Goal: Task Accomplishment & Management: Manage account settings

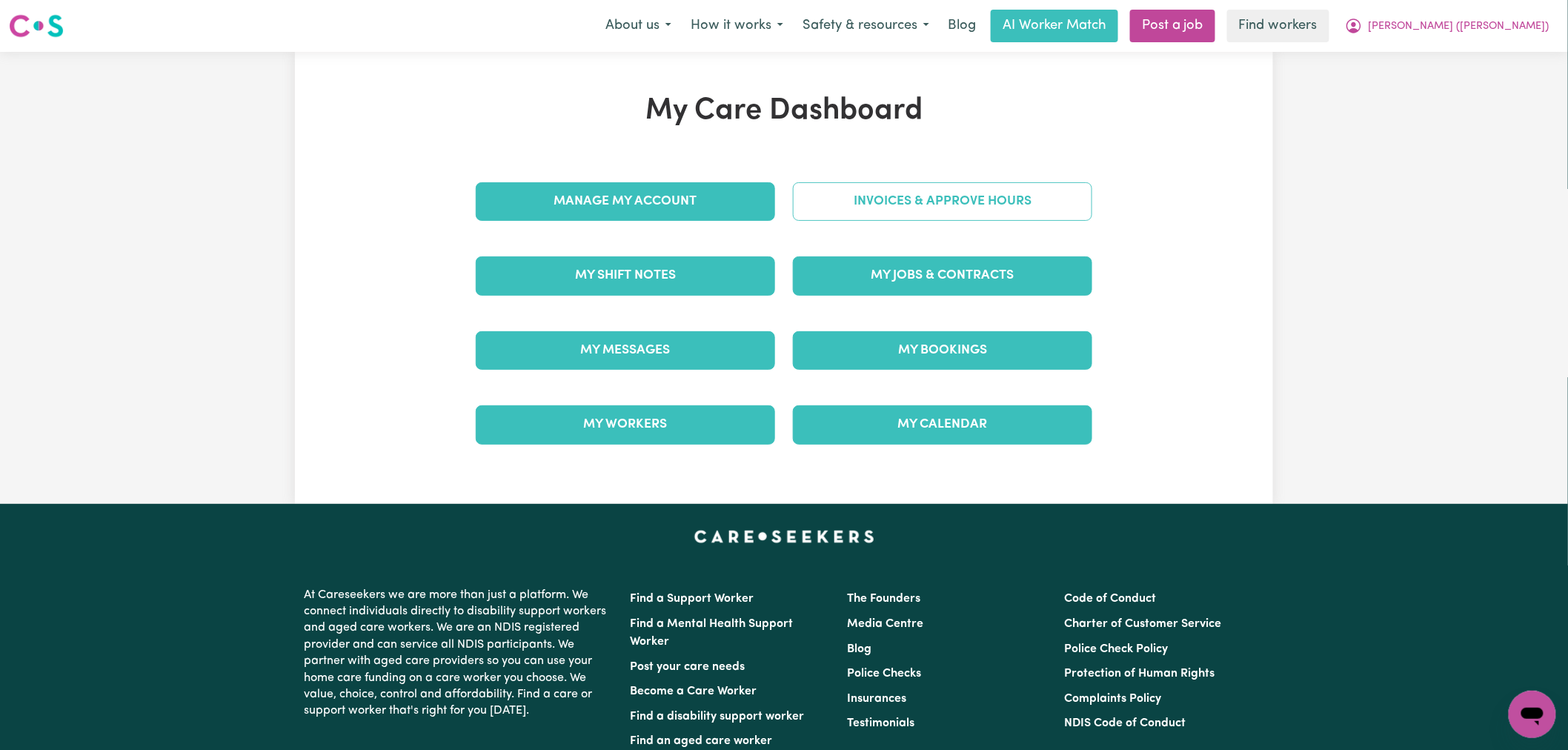
click at [877, 185] on link "Invoices & Approve Hours" at bounding box center [943, 202] width 299 height 39
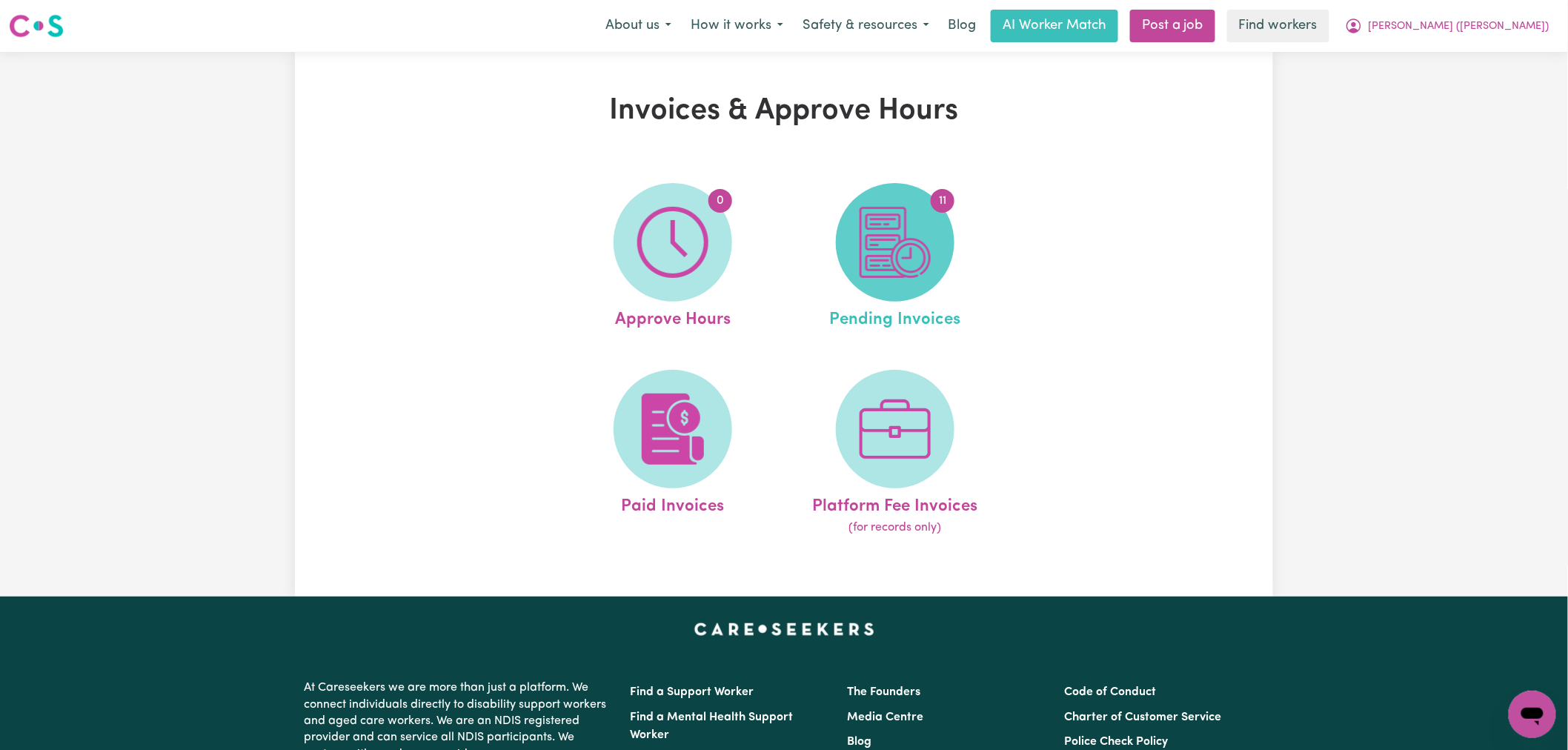
click at [896, 244] on img at bounding box center [896, 243] width 71 height 71
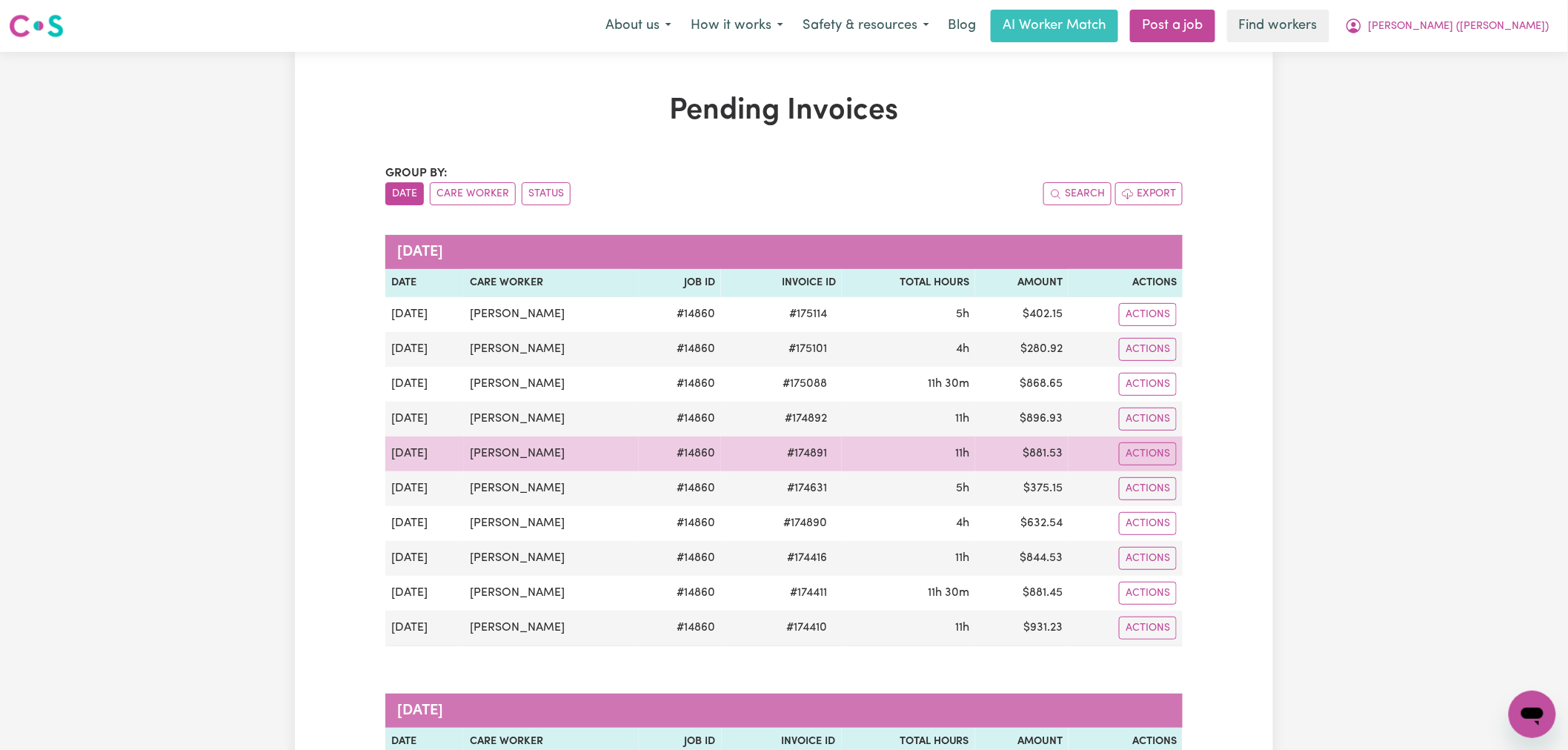
click at [505, 469] on td "Jade Newberry" at bounding box center [551, 454] width 174 height 35
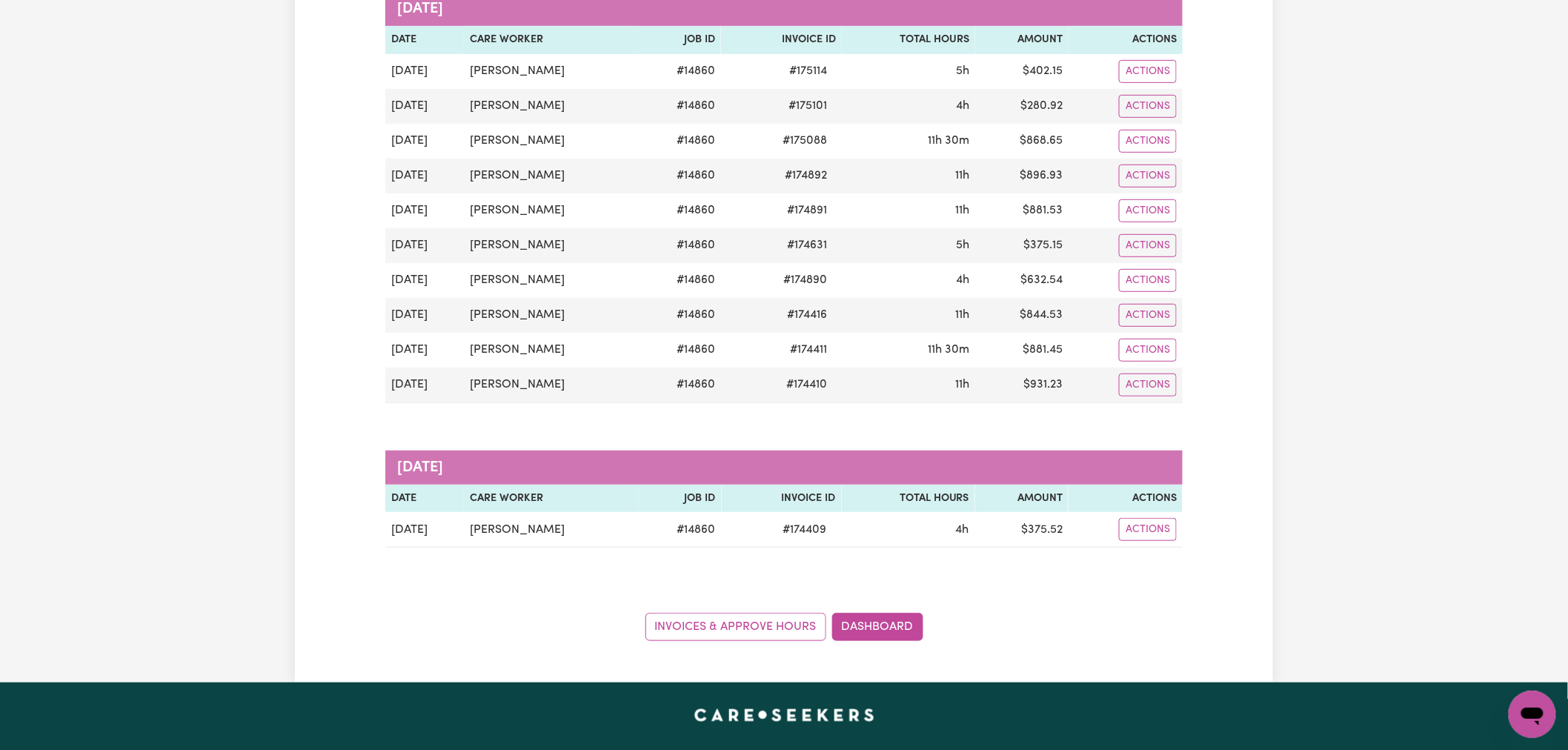
scroll to position [247, 0]
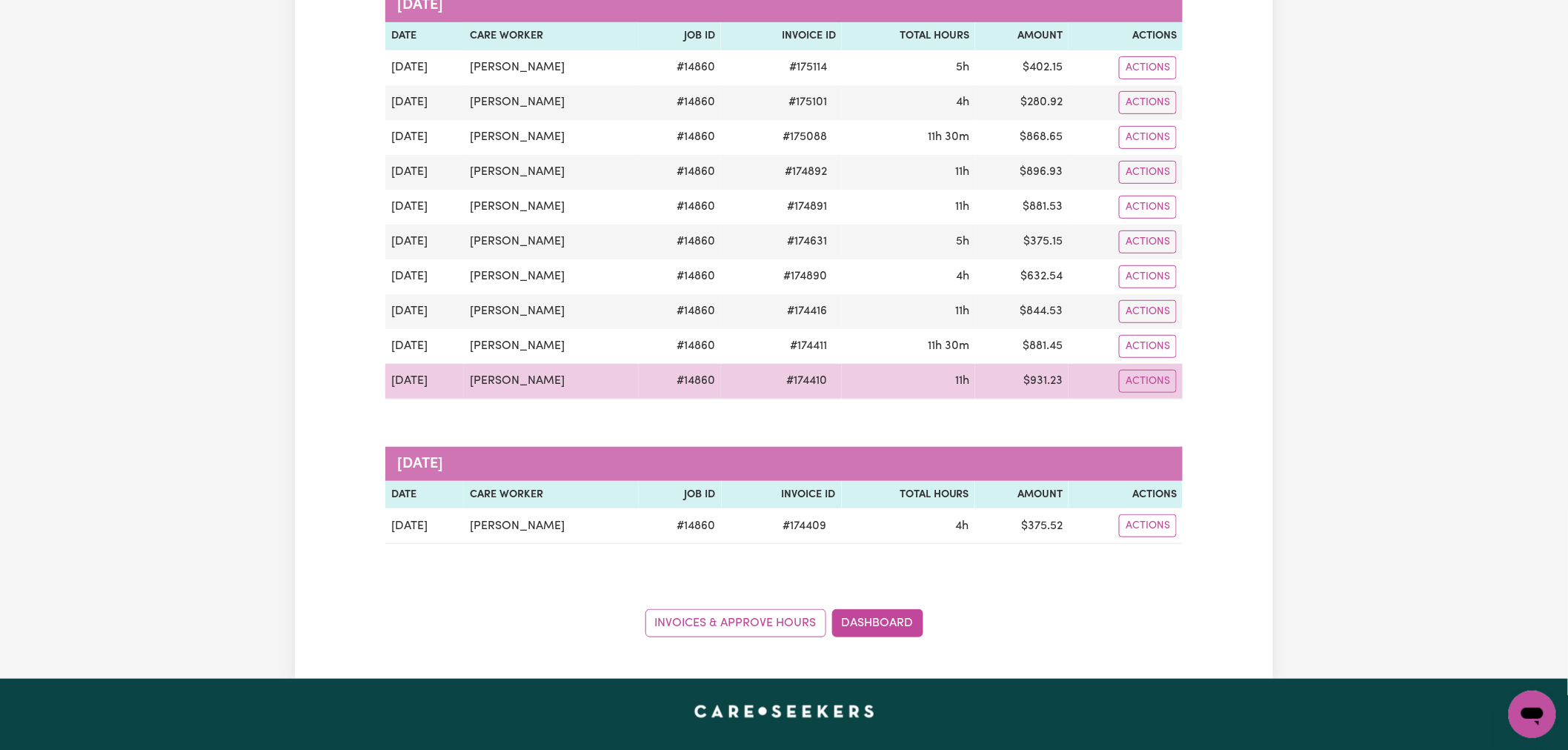
click at [1117, 382] on div "Actions" at bounding box center [1126, 382] width 102 height 23
click at [1130, 388] on button "Actions" at bounding box center [1148, 382] width 58 height 23
click at [1136, 419] on icon "Download invoice #174410" at bounding box center [1141, 415] width 12 height 12
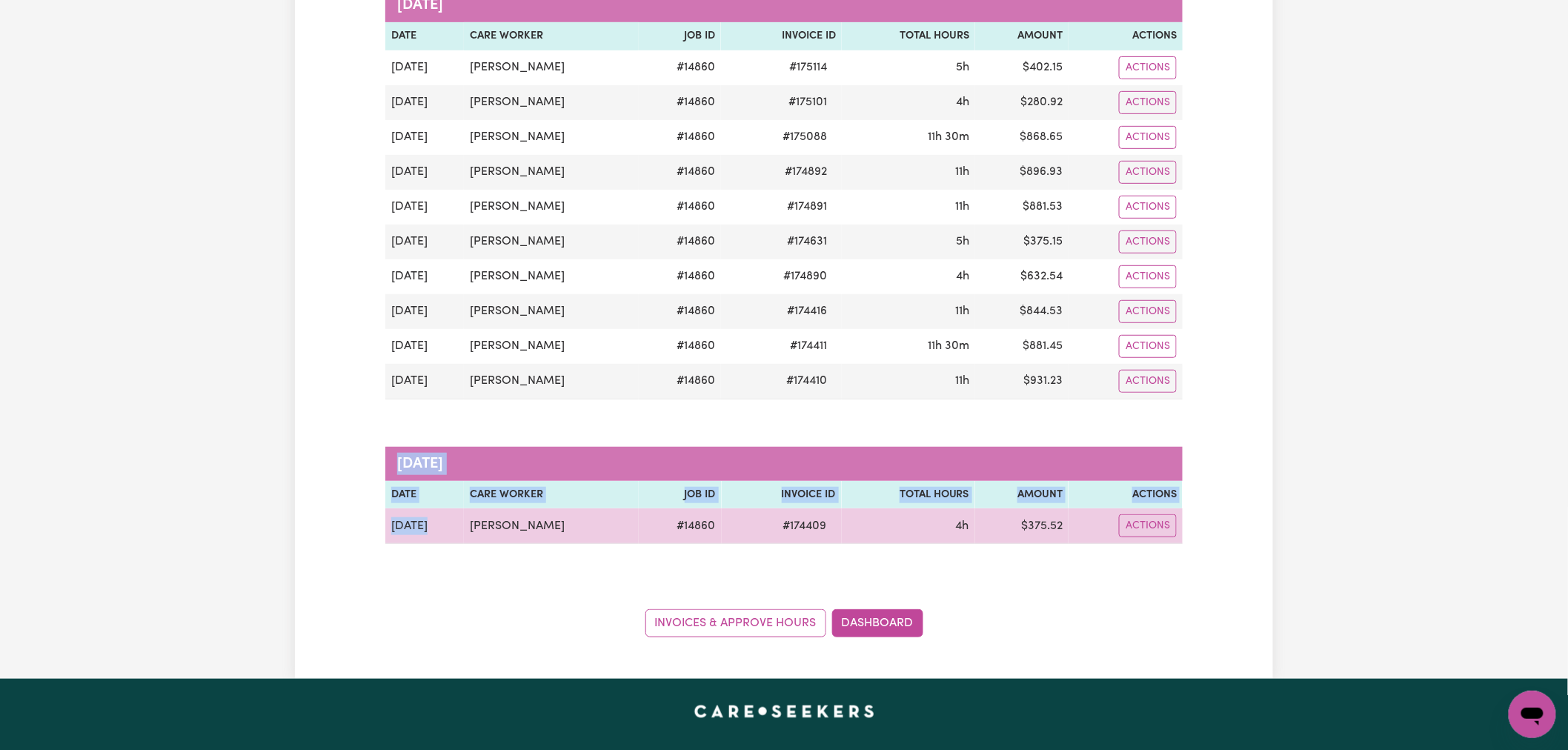
drag, startPoint x: 382, startPoint y: 527, endPoint x: 437, endPoint y: 524, distance: 55.1
click at [437, 524] on div "Pending Invoices Group by: Date Care Worker Status Search Export October 2025 D…" at bounding box center [783, 242] width 815 height 791
click at [538, 524] on td "Jade Newberry" at bounding box center [551, 527] width 175 height 36
click at [735, 524] on td "# 174409" at bounding box center [782, 527] width 120 height 36
click at [639, 531] on td "# 14860" at bounding box center [680, 527] width 82 height 36
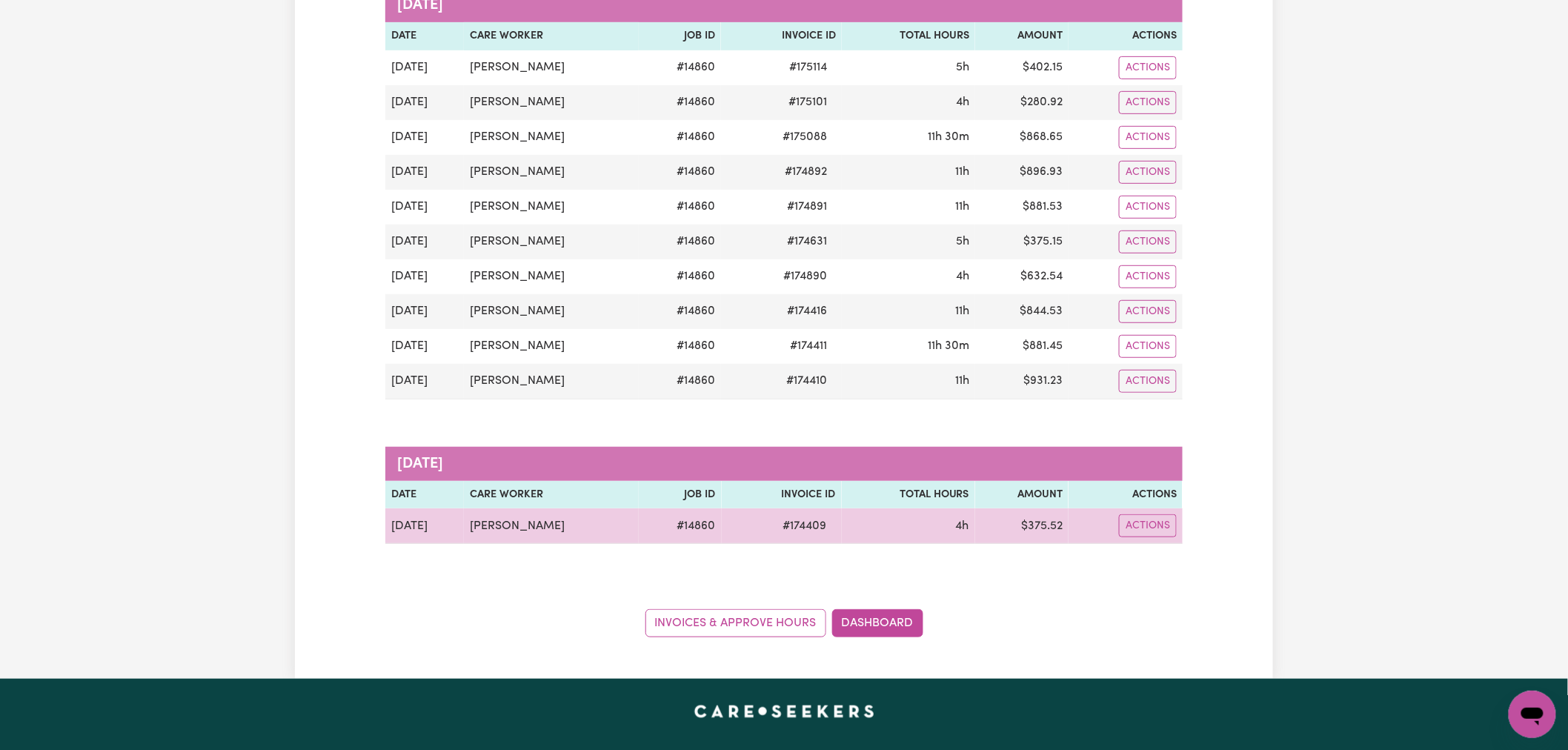
click at [554, 531] on td "Jade Newberry" at bounding box center [551, 527] width 175 height 36
click at [925, 531] on td "4h" at bounding box center [909, 527] width 133 height 36
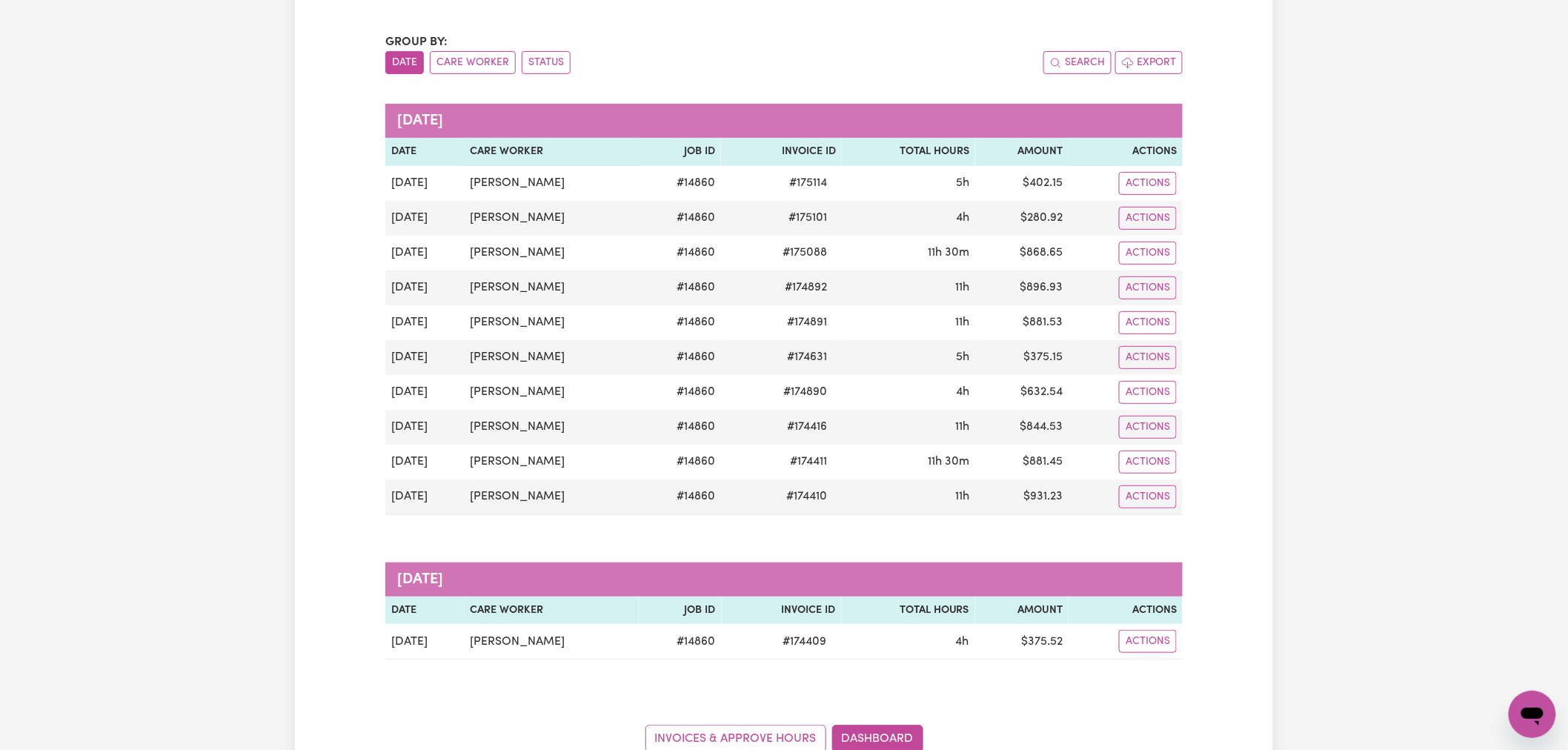
scroll to position [0, 0]
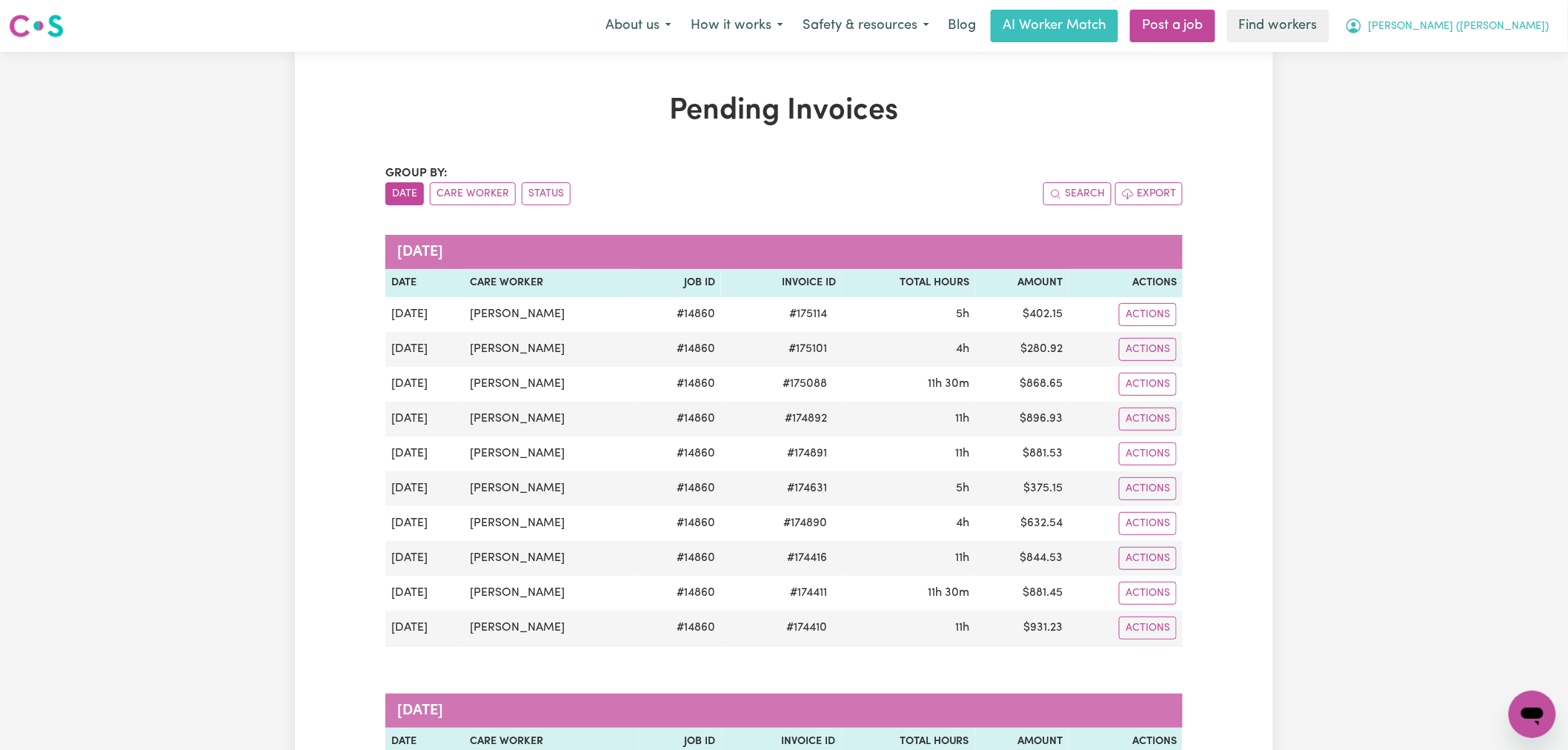
click at [1534, 33] on span "[PERSON_NAME] ([PERSON_NAME])" at bounding box center [1459, 26] width 181 height 16
click at [1521, 50] on link "My Dashboard" at bounding box center [1500, 57] width 117 height 28
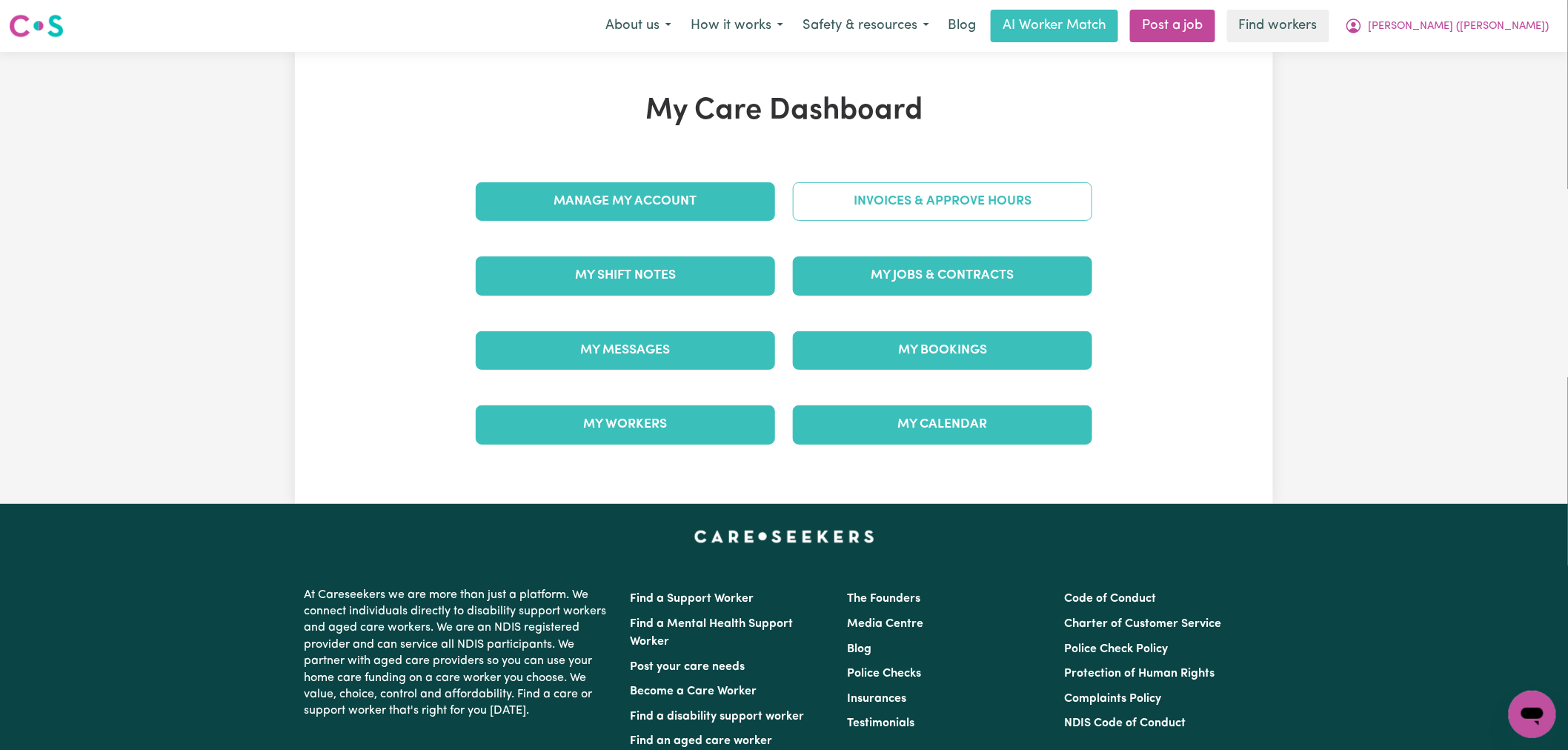
click at [1005, 193] on link "Invoices & Approve Hours" at bounding box center [943, 202] width 299 height 39
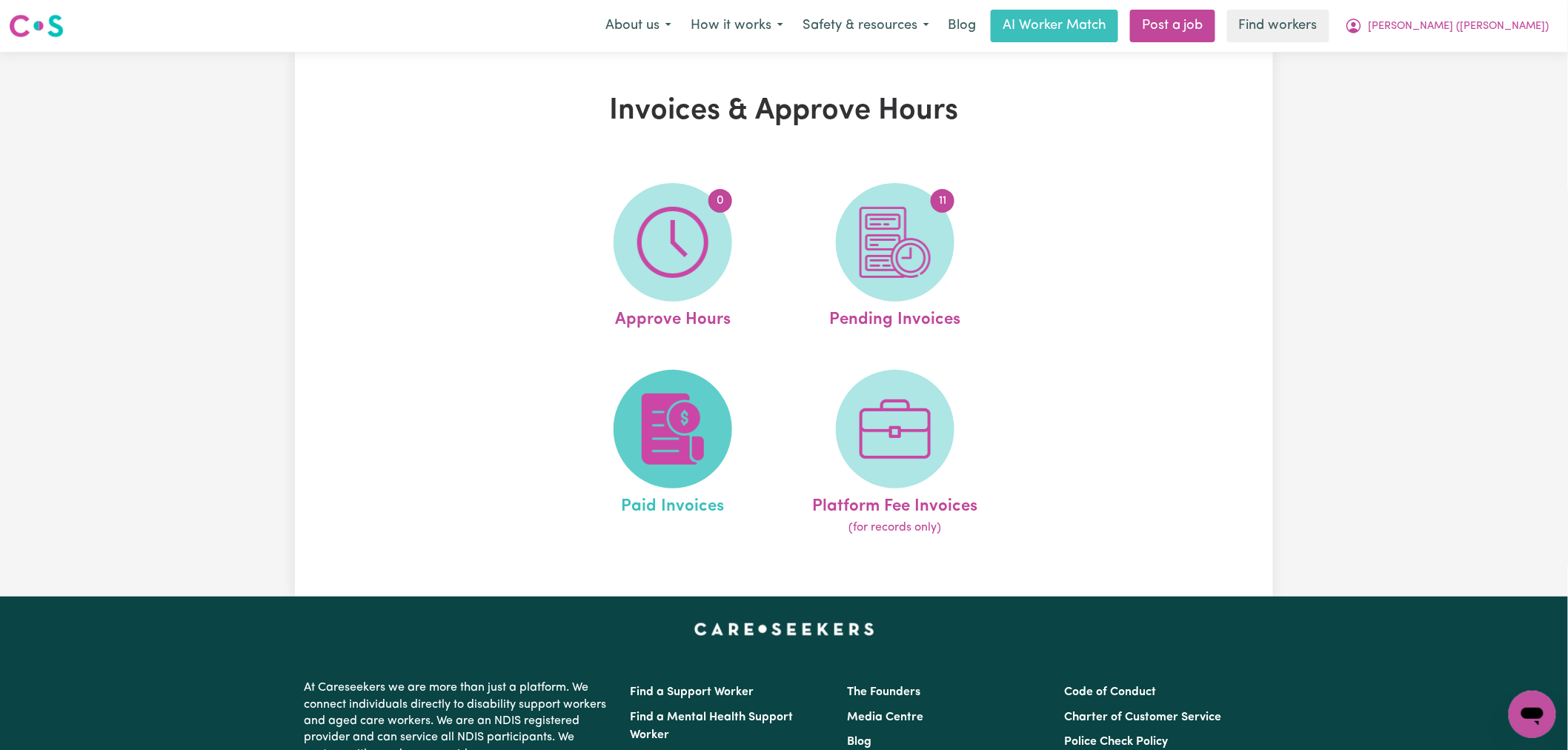
click at [657, 442] on img at bounding box center [673, 429] width 71 height 71
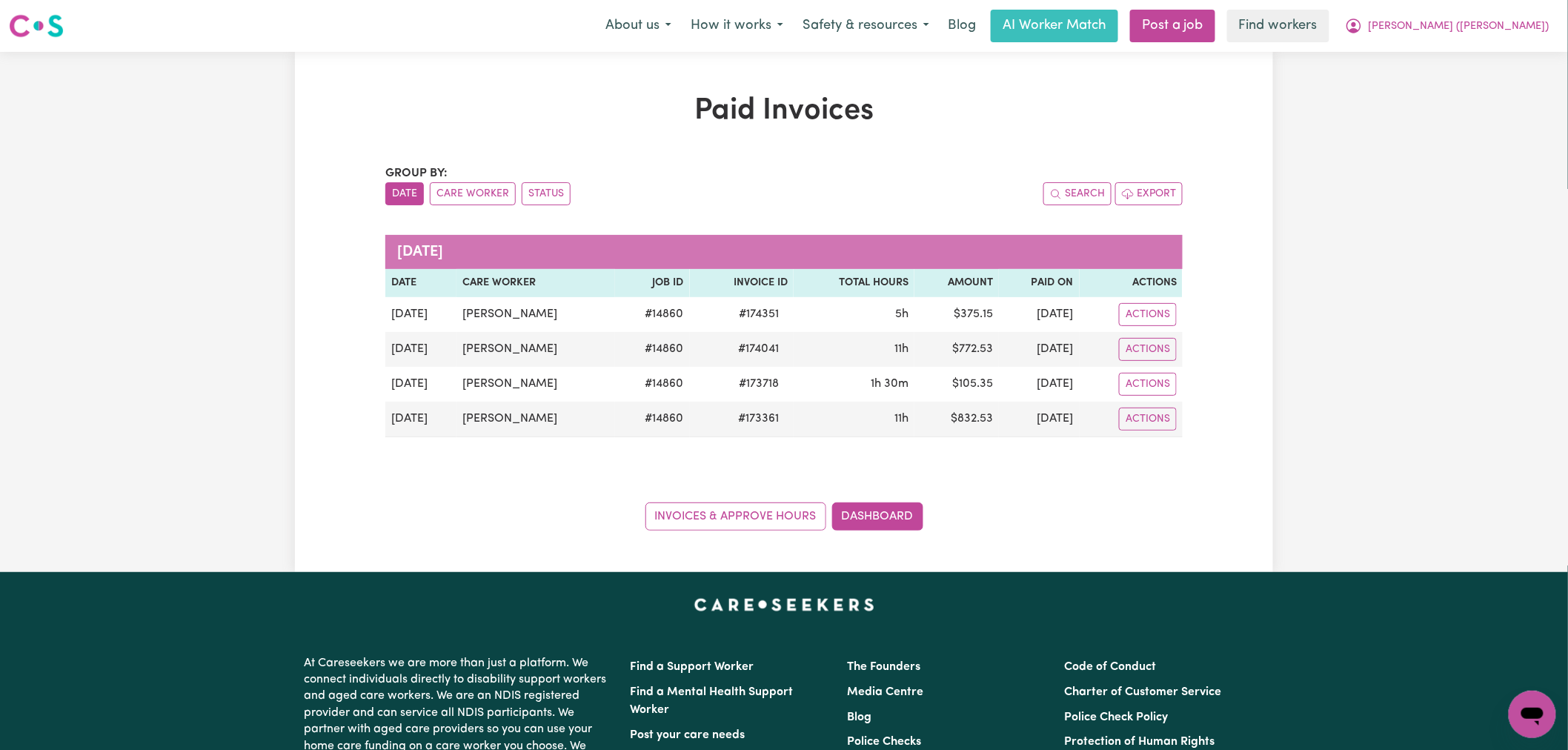
click at [1494, 42] on div "Menu About us How it works Safety & resources Blog AI Worker Match Post a job F…" at bounding box center [784, 26] width 1568 height 34
click at [1502, 39] on button "[PERSON_NAME] ([PERSON_NAME])" at bounding box center [1447, 26] width 224 height 31
click at [1490, 56] on link "My Dashboard" at bounding box center [1500, 57] width 117 height 28
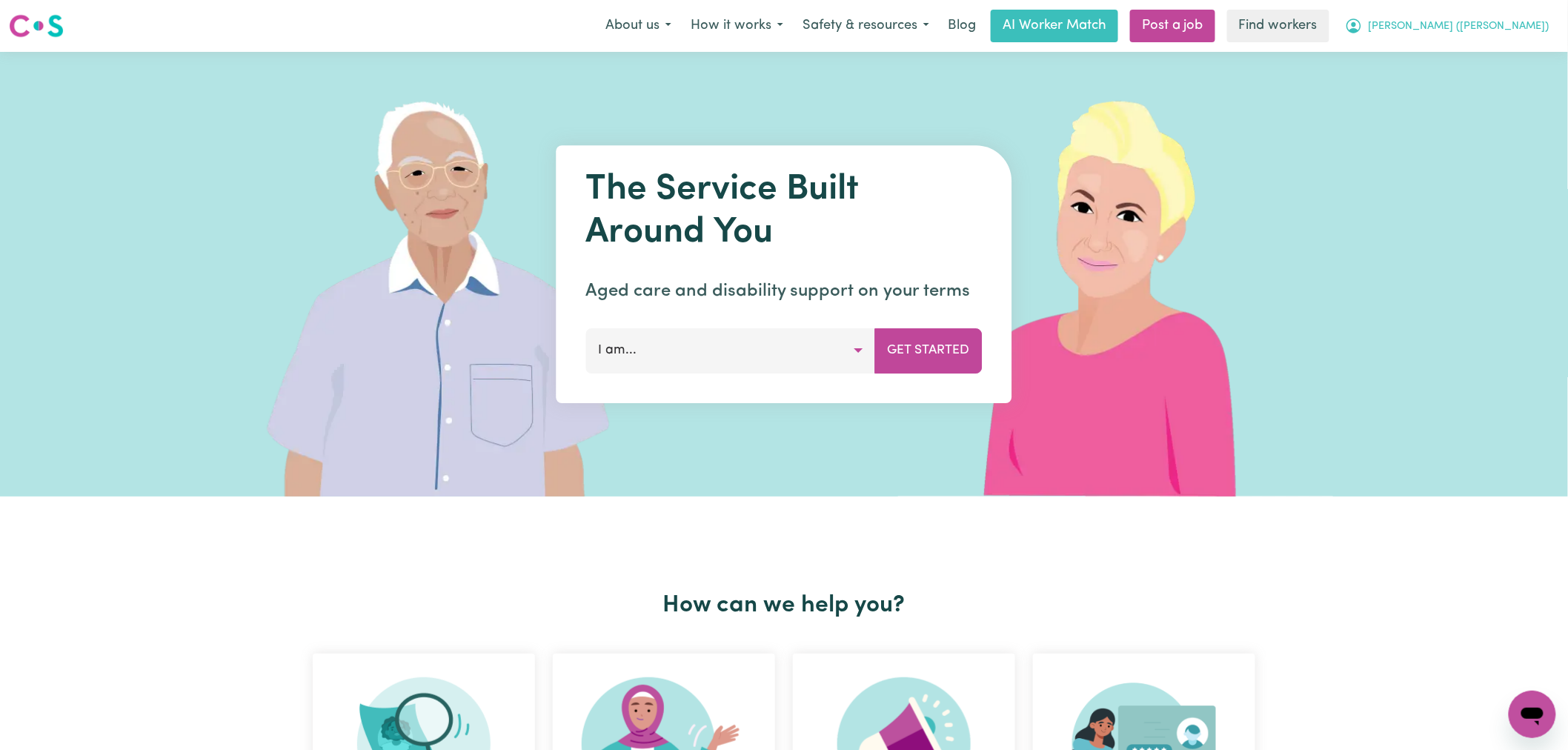
click at [1528, 26] on span "[PERSON_NAME] ([PERSON_NAME])" at bounding box center [1459, 26] width 181 height 16
click at [1523, 28] on span "[PERSON_NAME] ([PERSON_NAME])" at bounding box center [1459, 26] width 181 height 16
click at [1514, 40] on button "[PERSON_NAME] ([PERSON_NAME])" at bounding box center [1447, 26] width 224 height 31
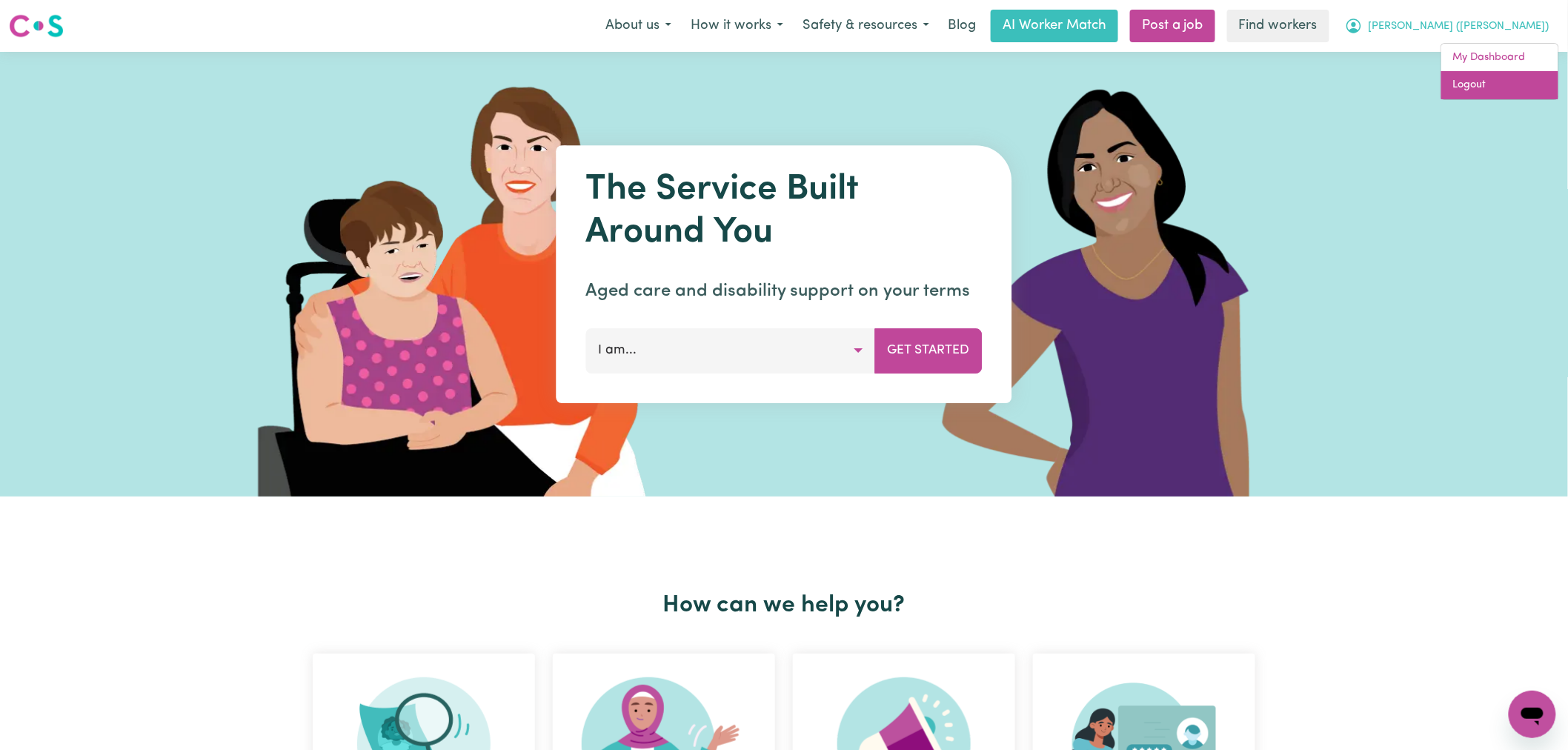
click at [1478, 87] on link "Logout" at bounding box center [1500, 85] width 117 height 28
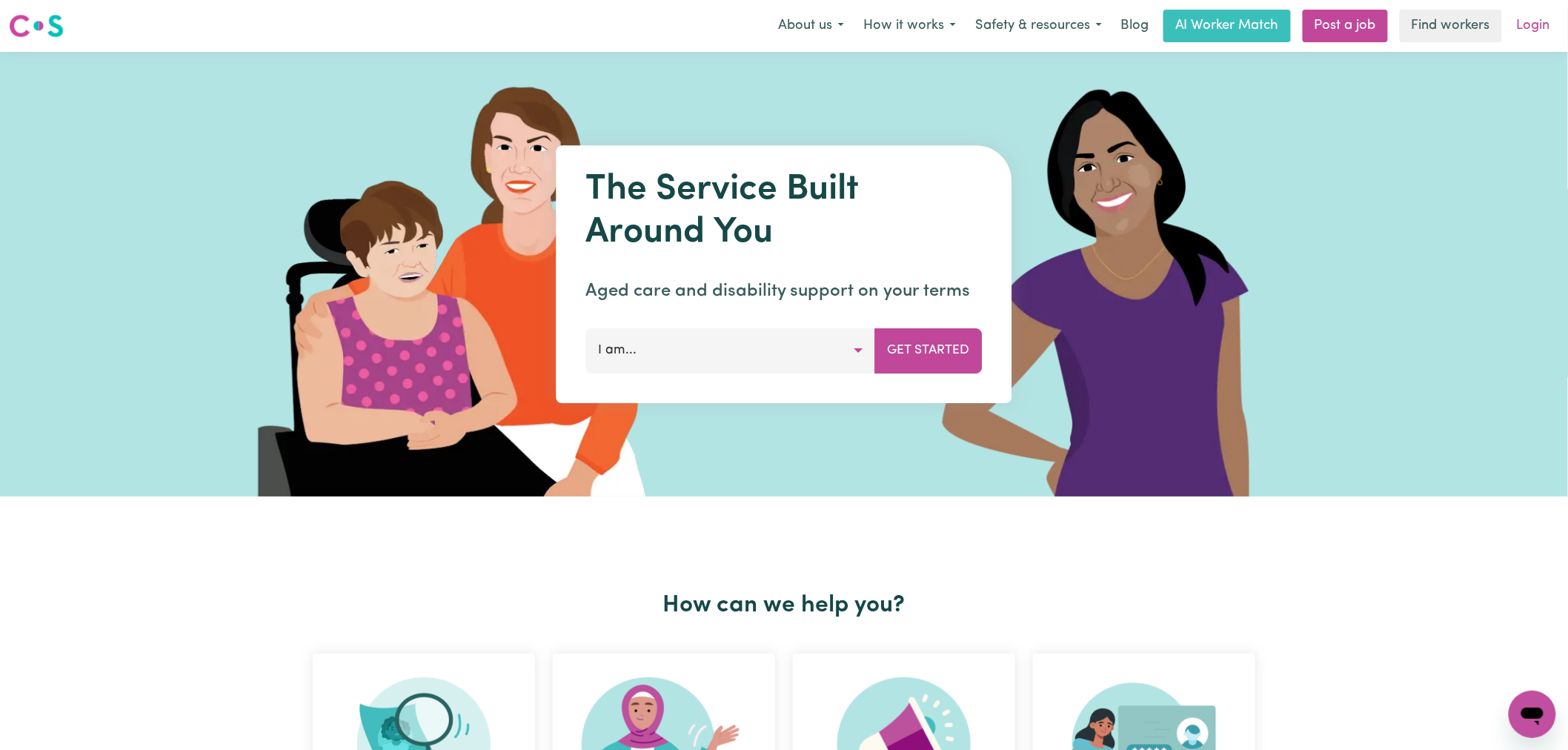
click at [1520, 12] on link "Login" at bounding box center [1534, 26] width 51 height 33
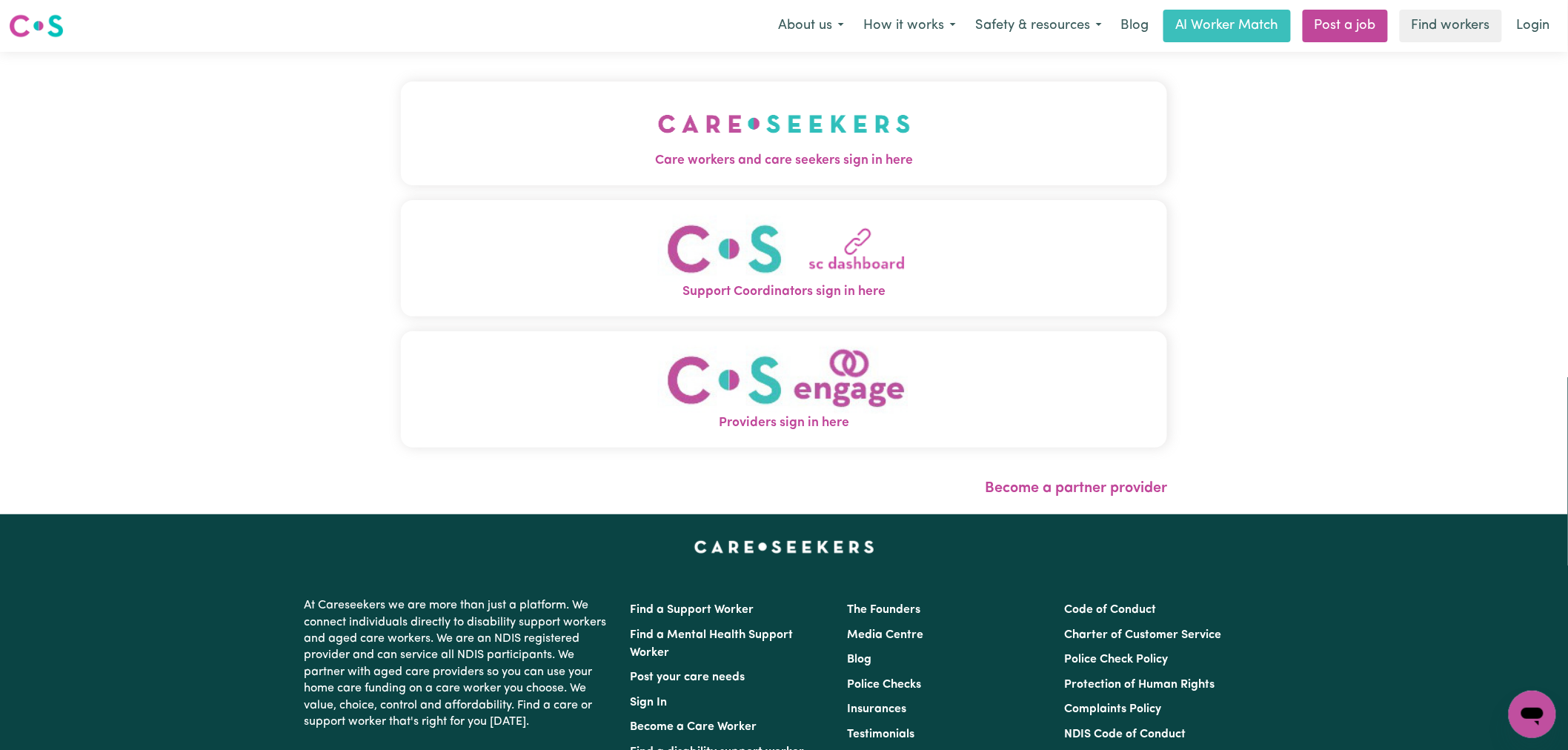
click at [686, 136] on img "Care workers and care seekers sign in here" at bounding box center [785, 123] width 253 height 55
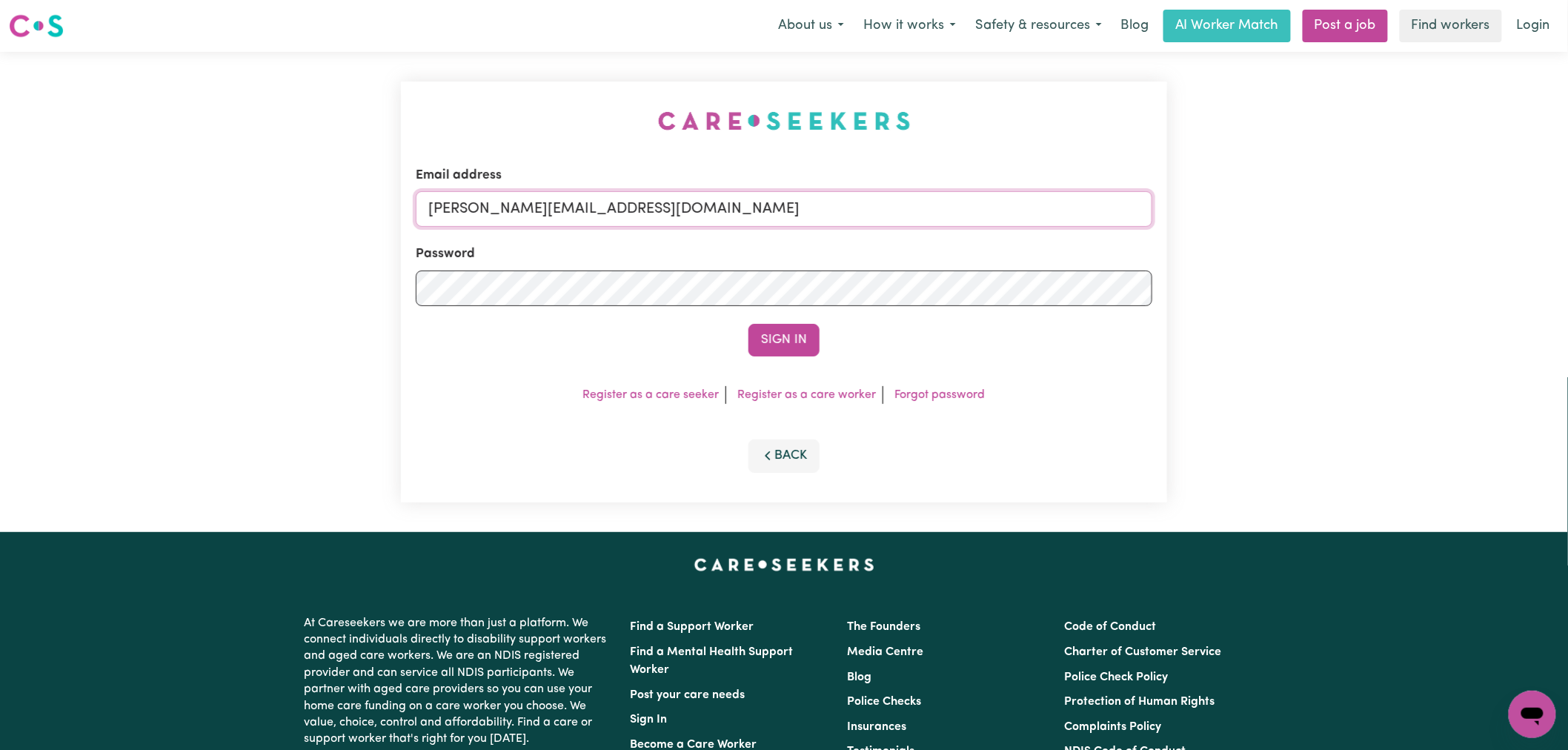
click at [690, 223] on input "[PERSON_NAME][EMAIL_ADDRESS][DOMAIN_NAME]" at bounding box center [784, 209] width 737 height 36
drag, startPoint x: 804, startPoint y: 213, endPoint x: 503, endPoint y: 213, distance: 301.0
click at [503, 213] on input "[EMAIL_ADDRESS][DOMAIN_NAME]" at bounding box center [784, 209] width 737 height 36
click at [748, 324] on button "Sign In" at bounding box center [784, 340] width 71 height 33
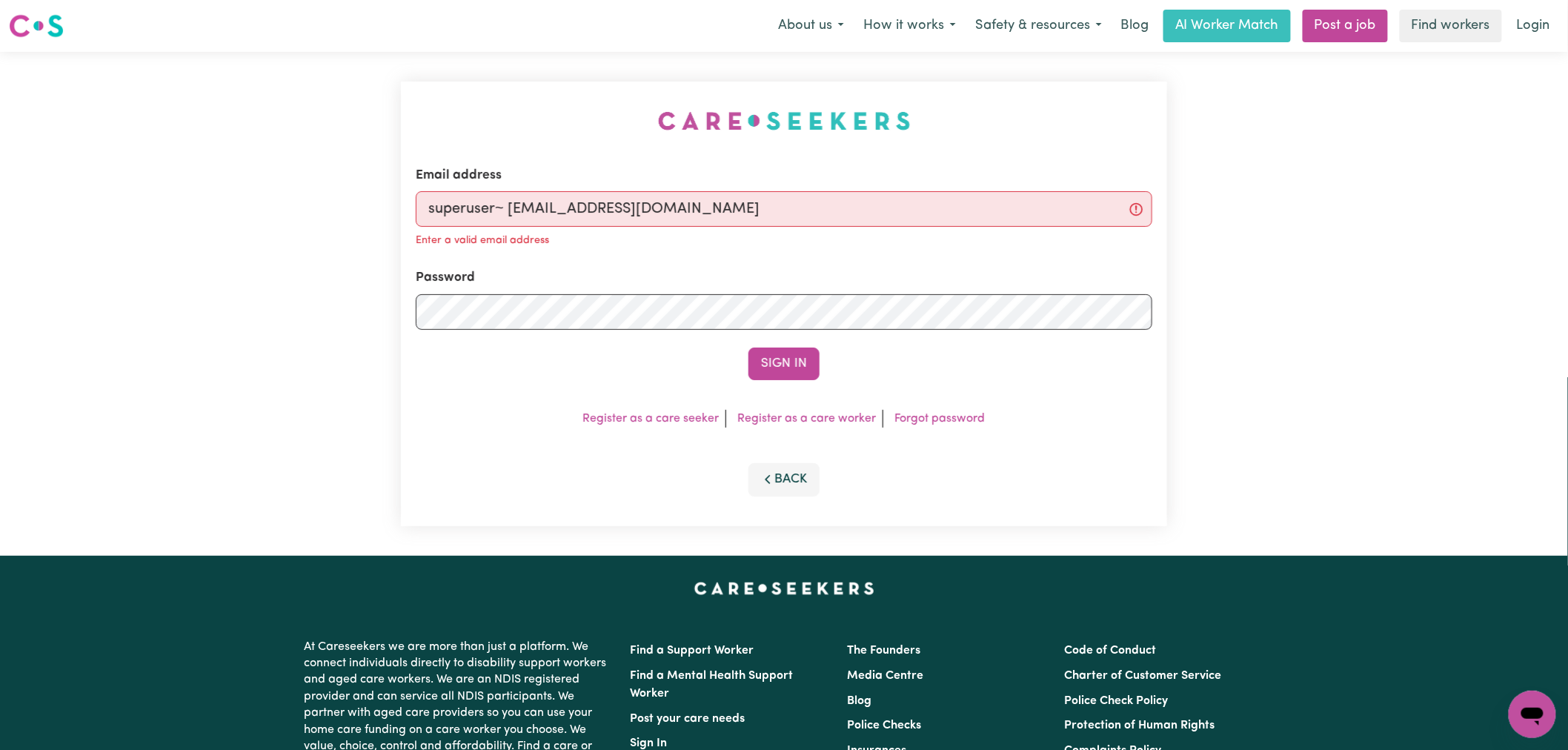
click at [509, 204] on input "superuser~ [EMAIL_ADDRESS][DOMAIN_NAME]" at bounding box center [784, 209] width 737 height 36
type input "[EMAIL_ADDRESS][DOMAIN_NAME]"
click at [748, 347] on button "Sign In" at bounding box center [784, 364] width 71 height 33
